Goal: Navigation & Orientation: Find specific page/section

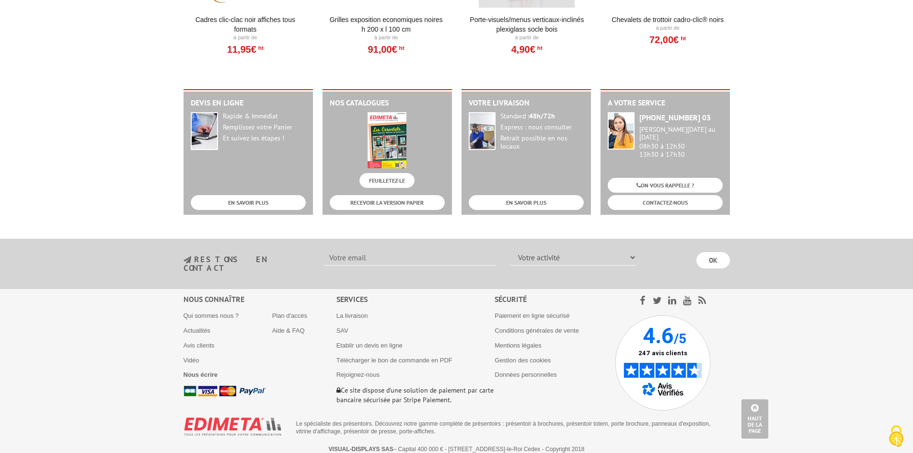
scroll to position [925, 0]
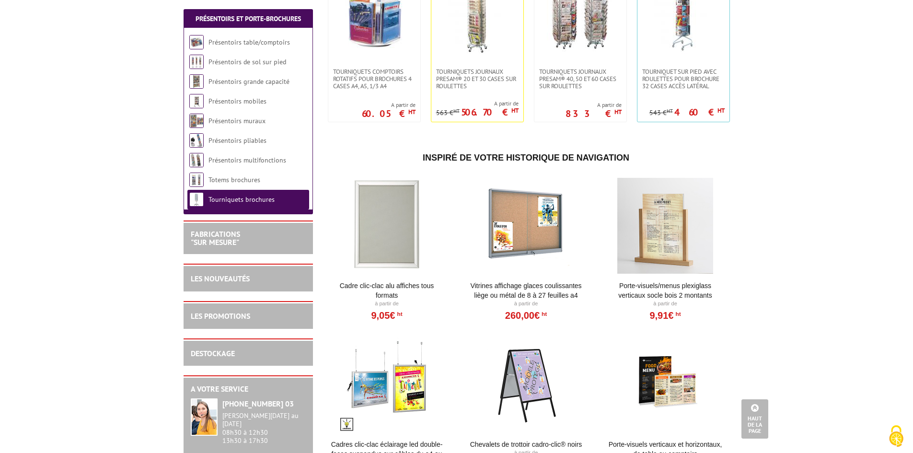
scroll to position [379, 0]
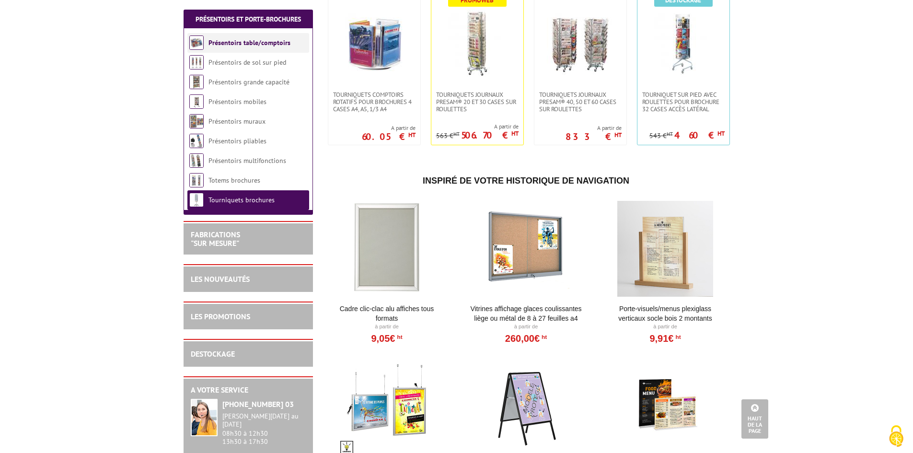
click at [244, 46] on link "Présentoirs table/comptoirs" at bounding box center [249, 42] width 82 height 9
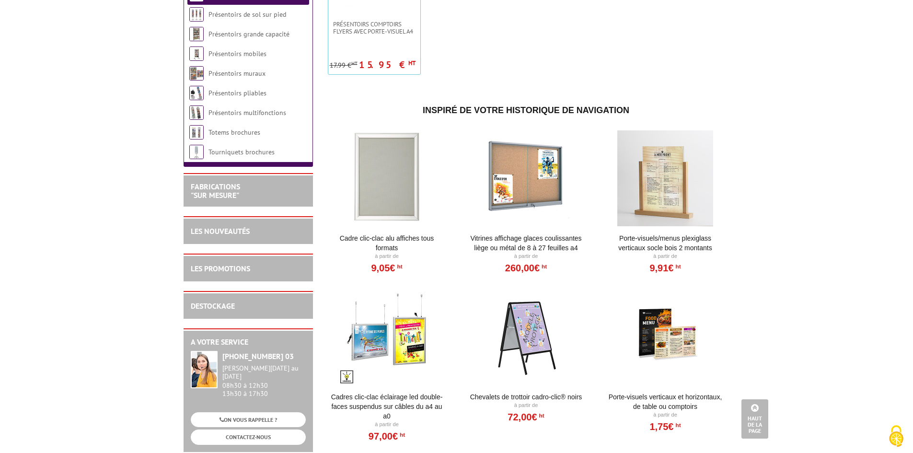
scroll to position [575, 0]
